Goal: Check status: Check status

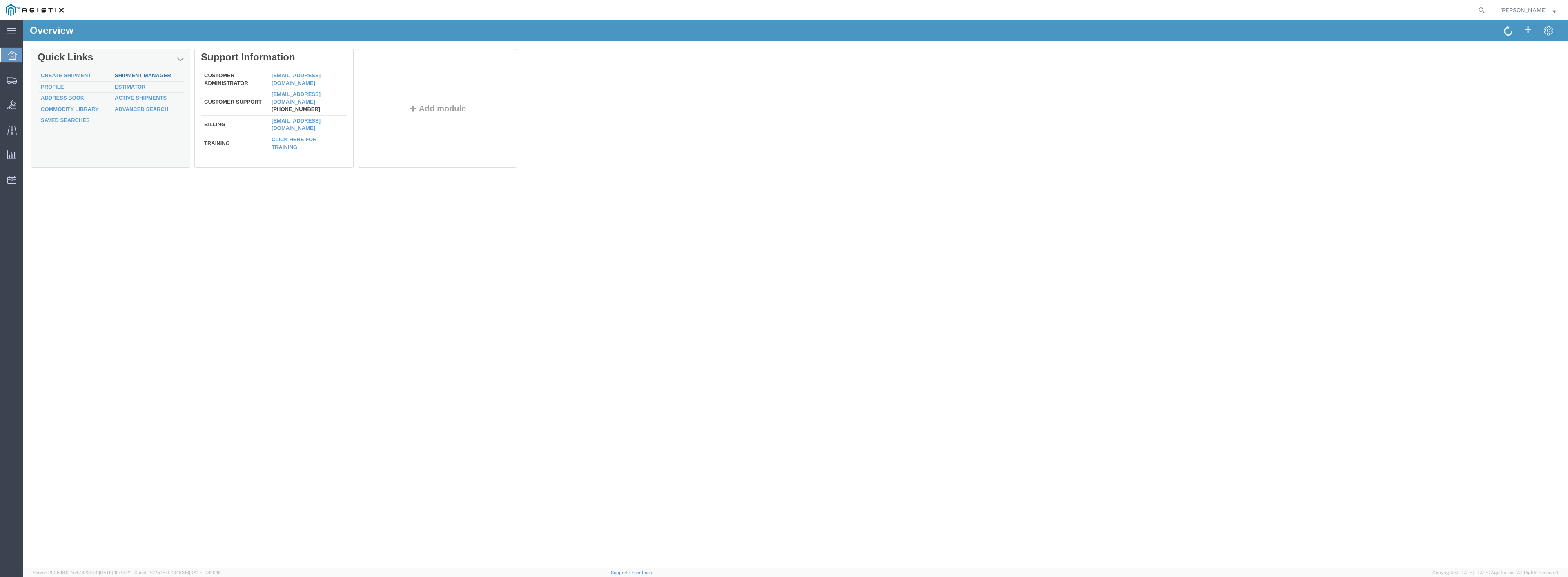
click at [127, 75] on link "Shipment Manager" at bounding box center [143, 75] width 57 height 6
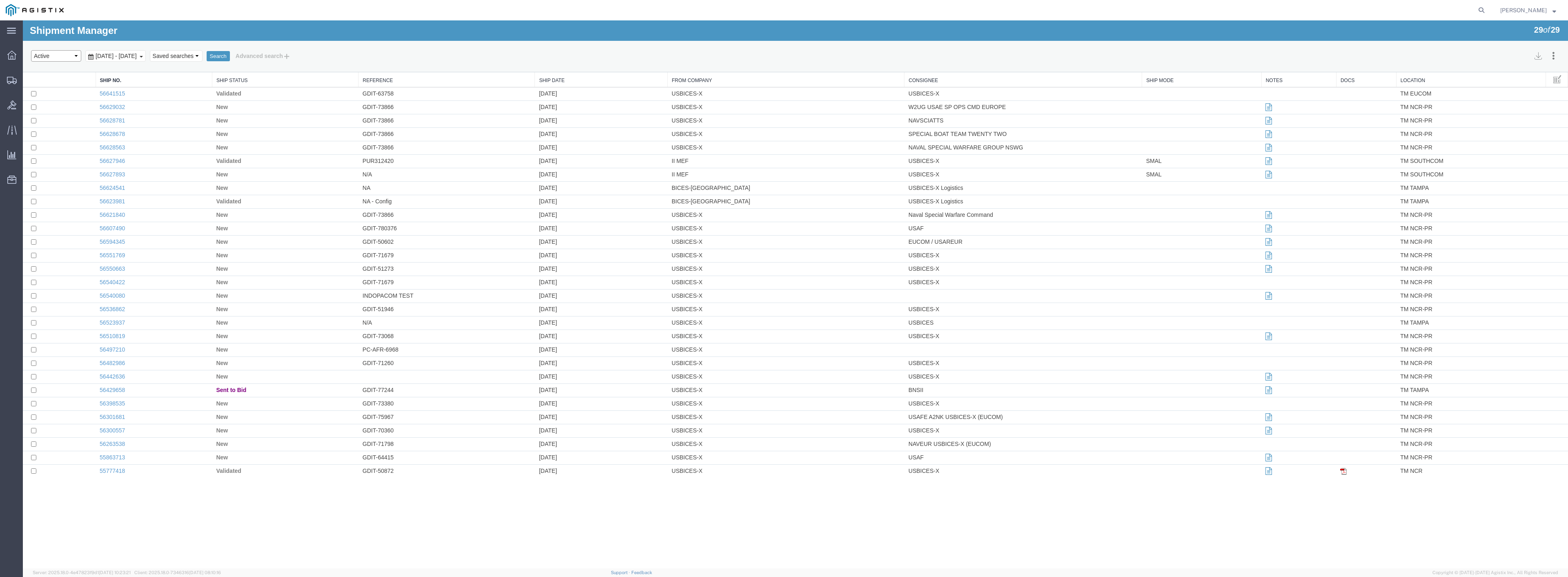
select select "BOOKED"
click at [230, 54] on button "Search" at bounding box center [218, 56] width 23 height 10
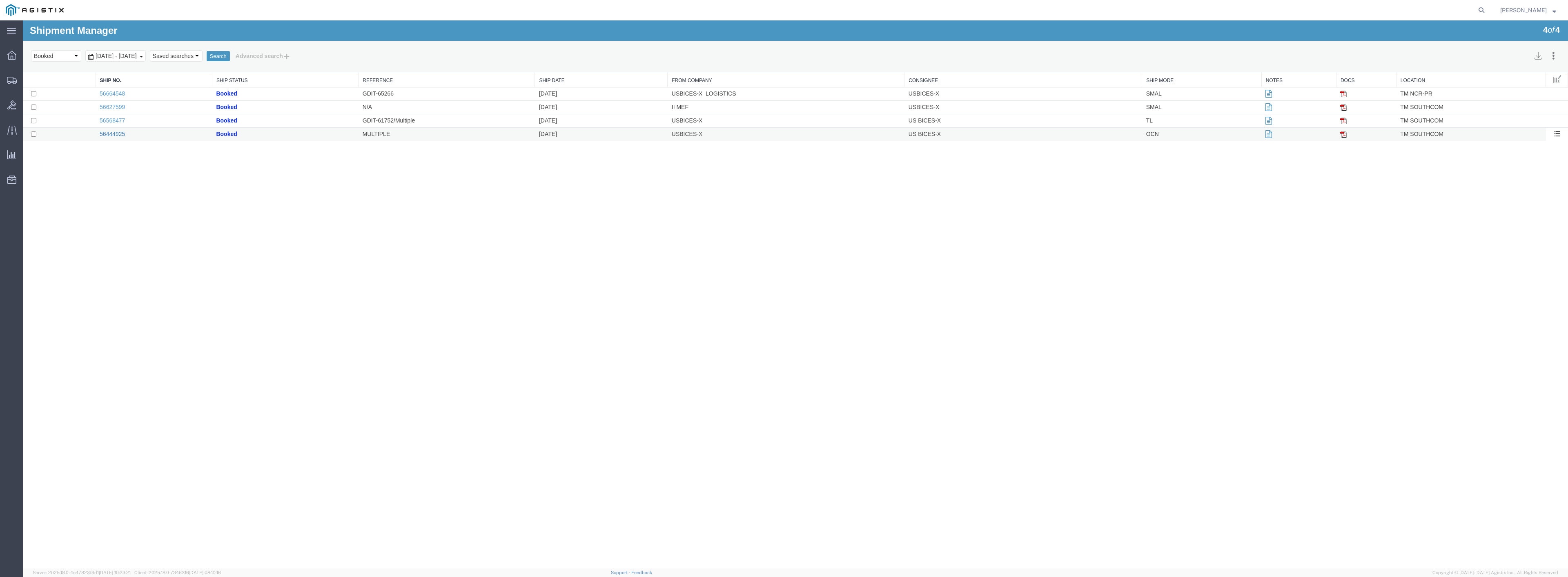
click at [111, 134] on link "56444925" at bounding box center [113, 134] width 26 height 7
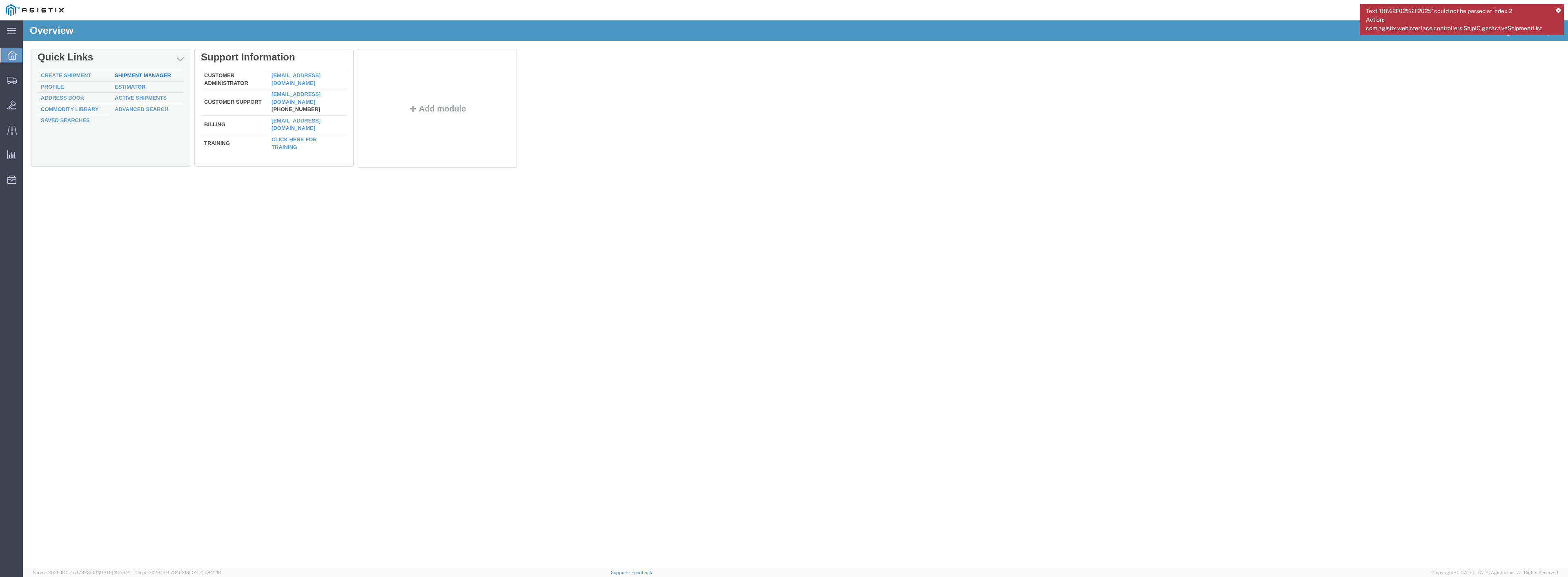
click at [135, 77] on link "Shipment Manager" at bounding box center [143, 75] width 57 height 6
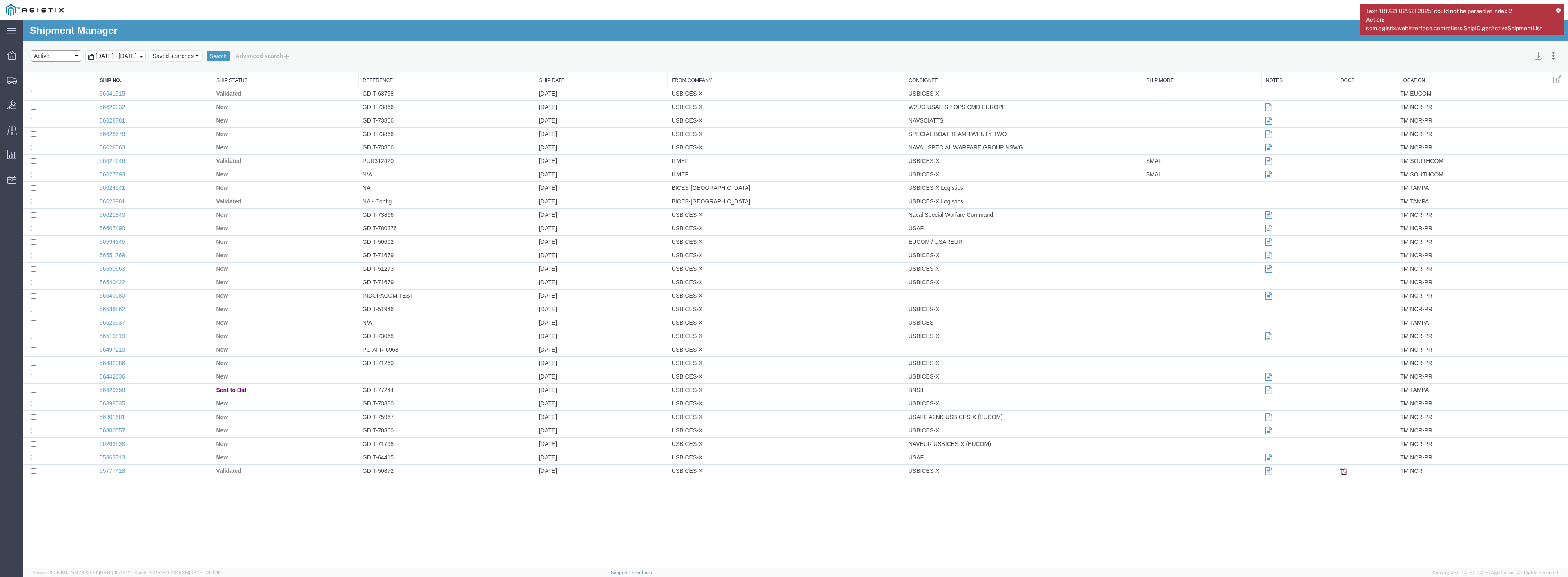
select select "BOOKED"
click at [230, 53] on button "Search" at bounding box center [218, 56] width 23 height 10
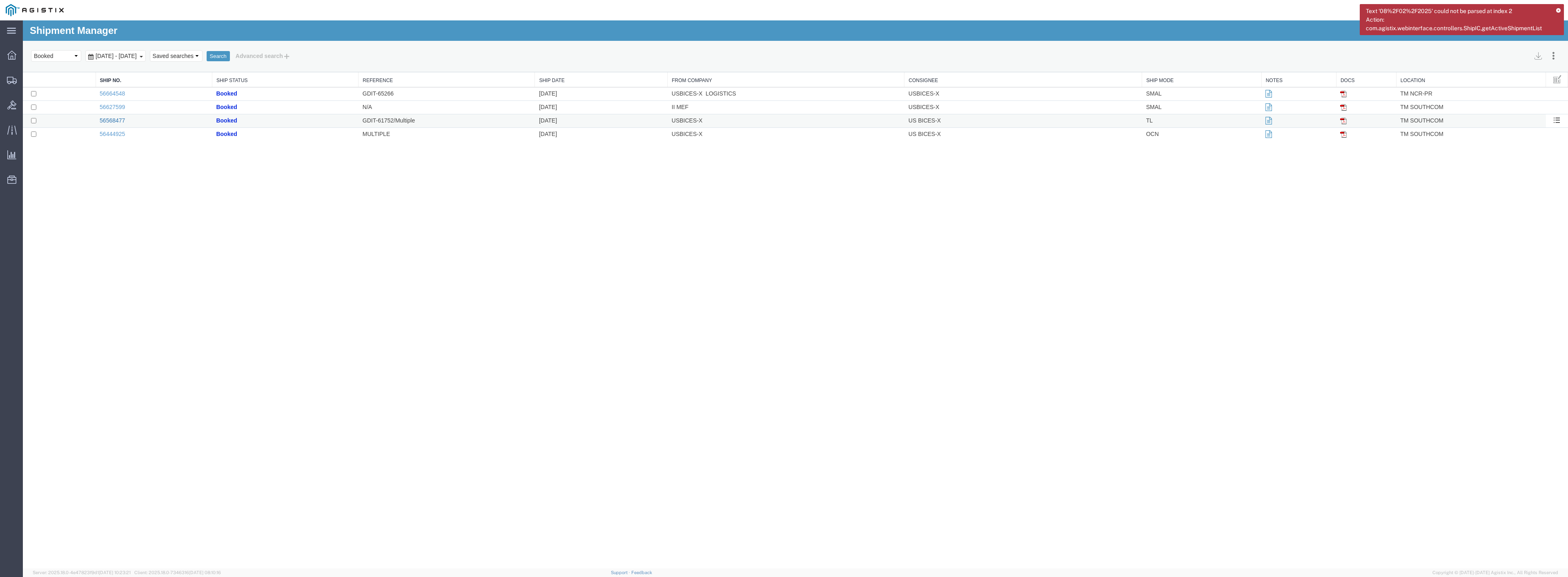
click at [110, 121] on link "56568477" at bounding box center [113, 121] width 26 height 7
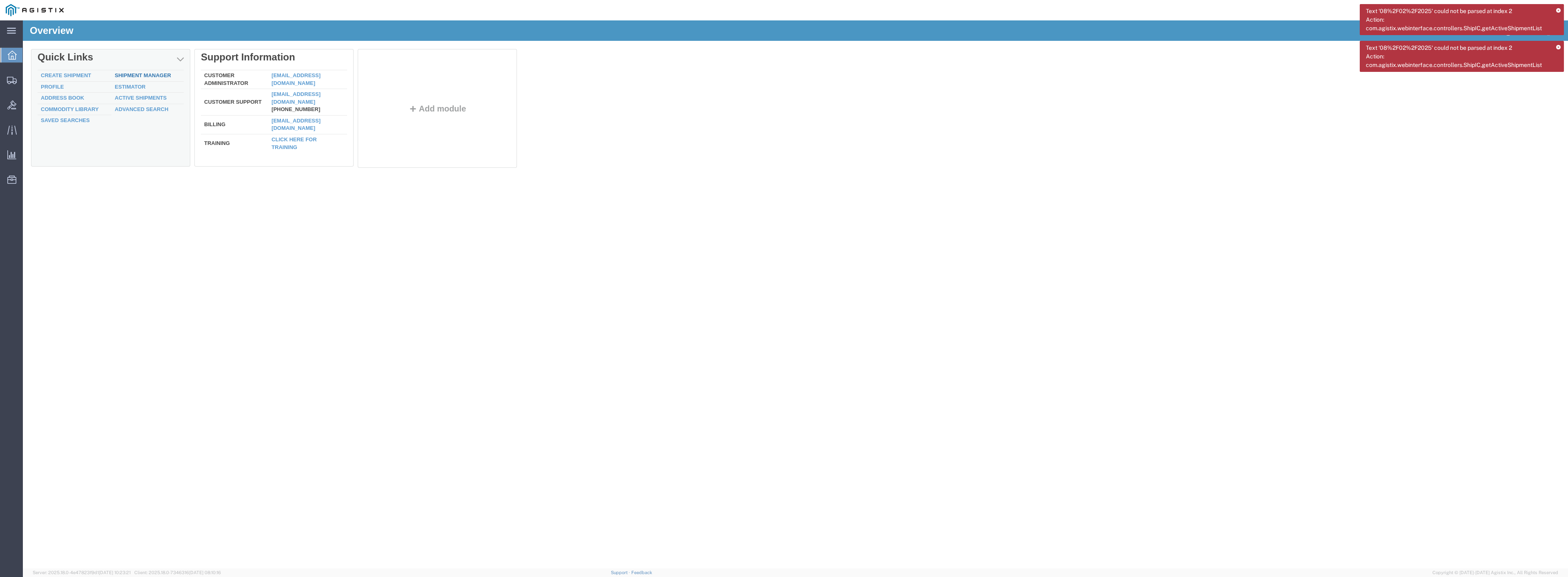
click at [128, 74] on link "Shipment Manager" at bounding box center [143, 75] width 57 height 6
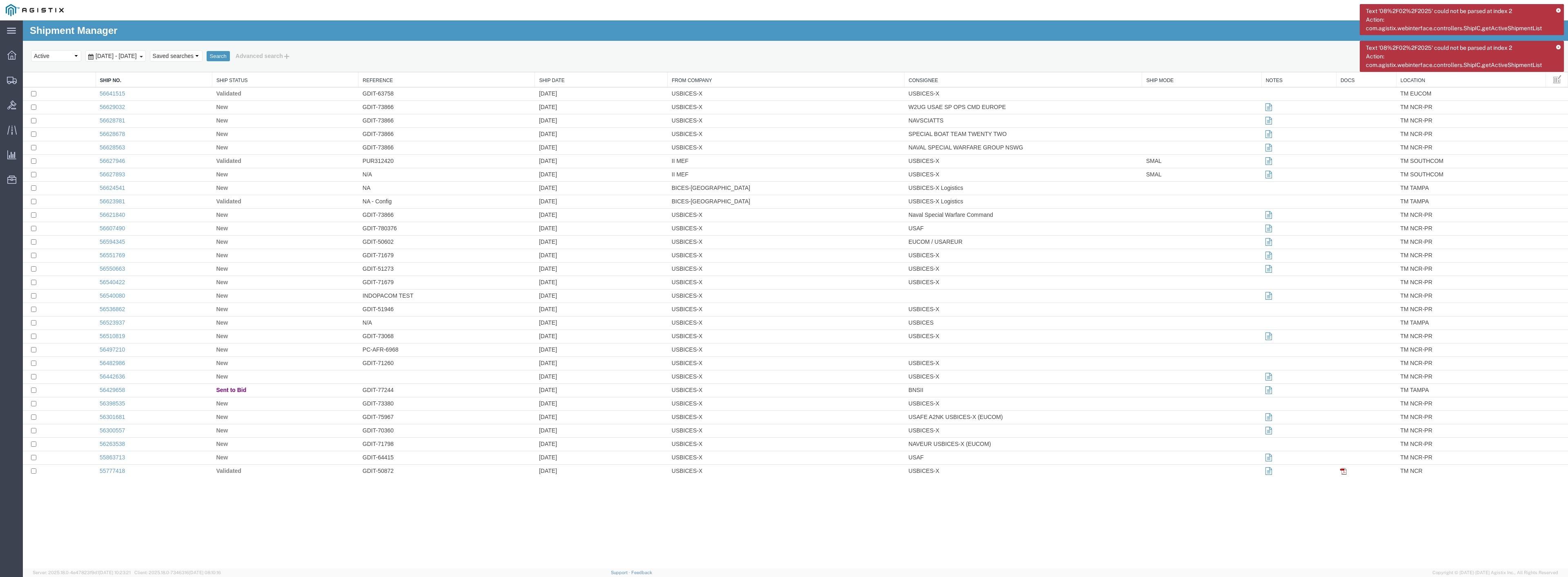
click at [90, 55] on icon at bounding box center [91, 57] width 5 height 5
click at [291, 197] on button "Submit" at bounding box center [292, 197] width 23 height 10
select select "BOOKED"
click at [230, 55] on button "Search" at bounding box center [218, 56] width 23 height 10
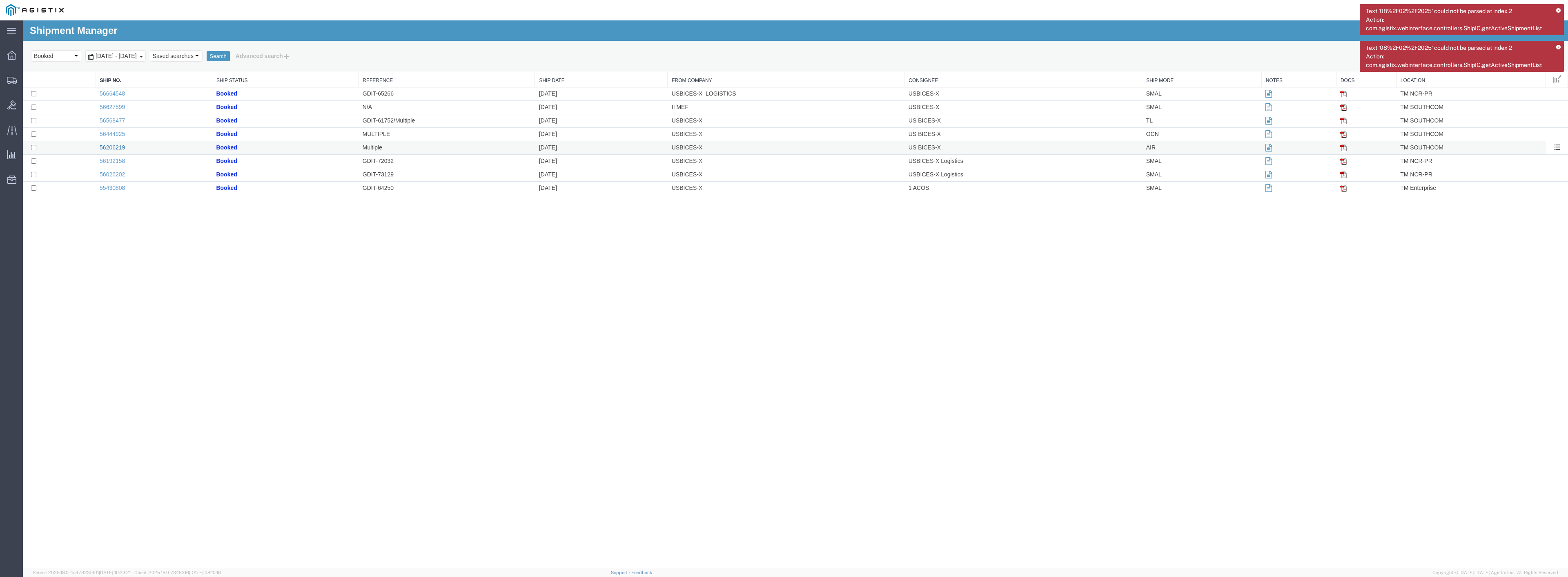
click at [112, 147] on link "56206219" at bounding box center [113, 147] width 26 height 7
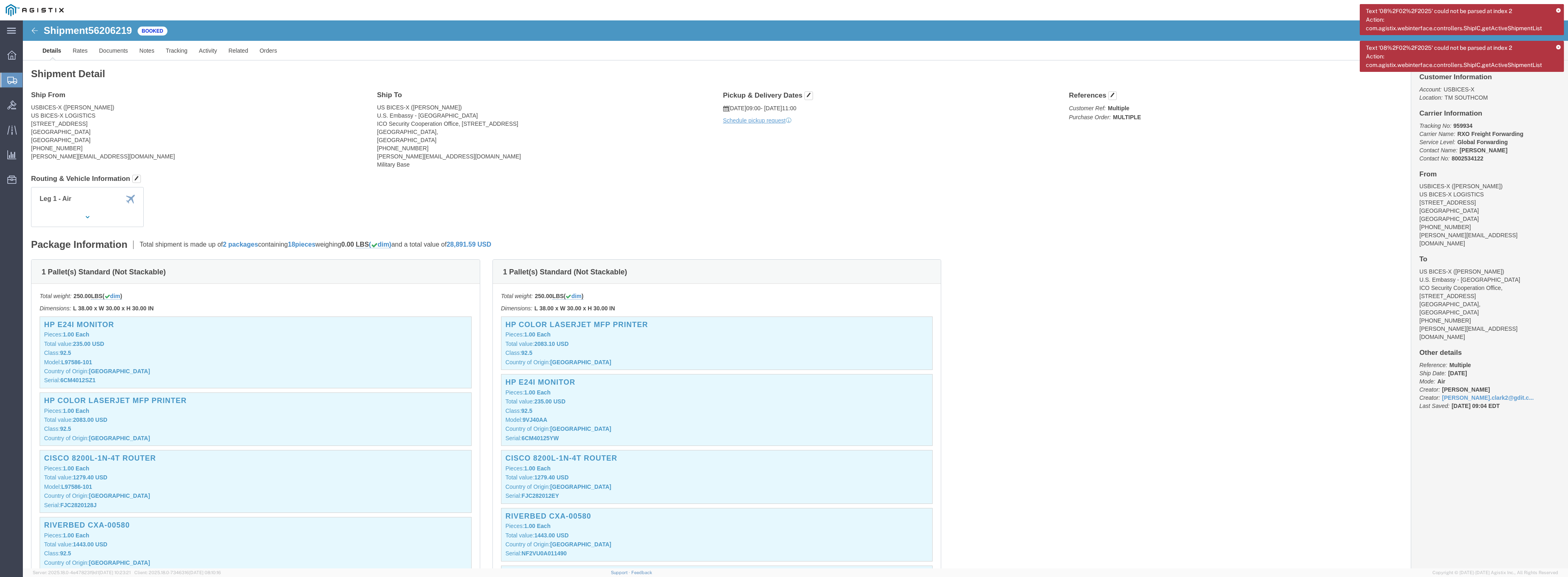
scroll to position [204, 0]
